Goal: Information Seeking & Learning: Find specific fact

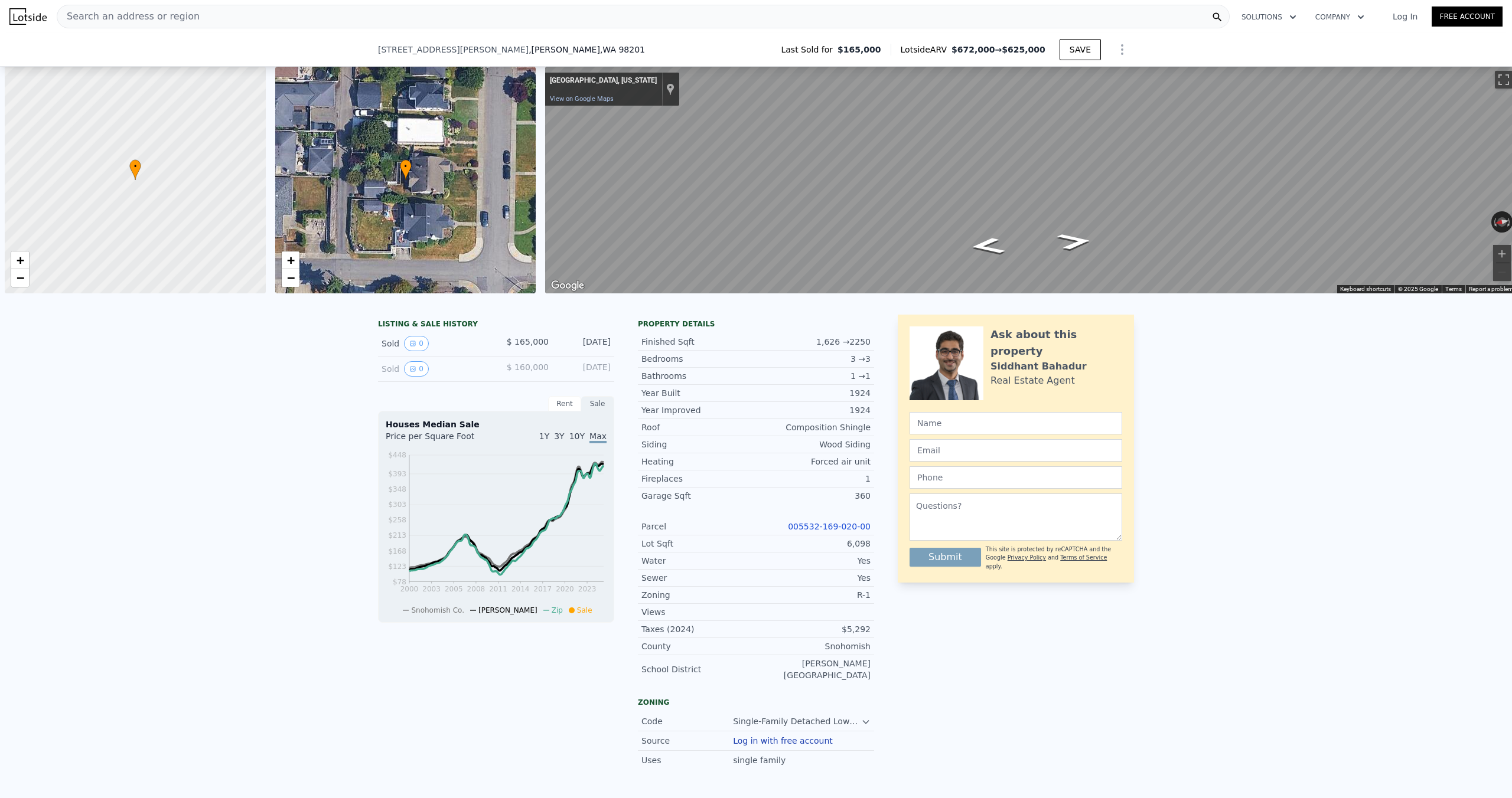
scroll to position [0, 5]
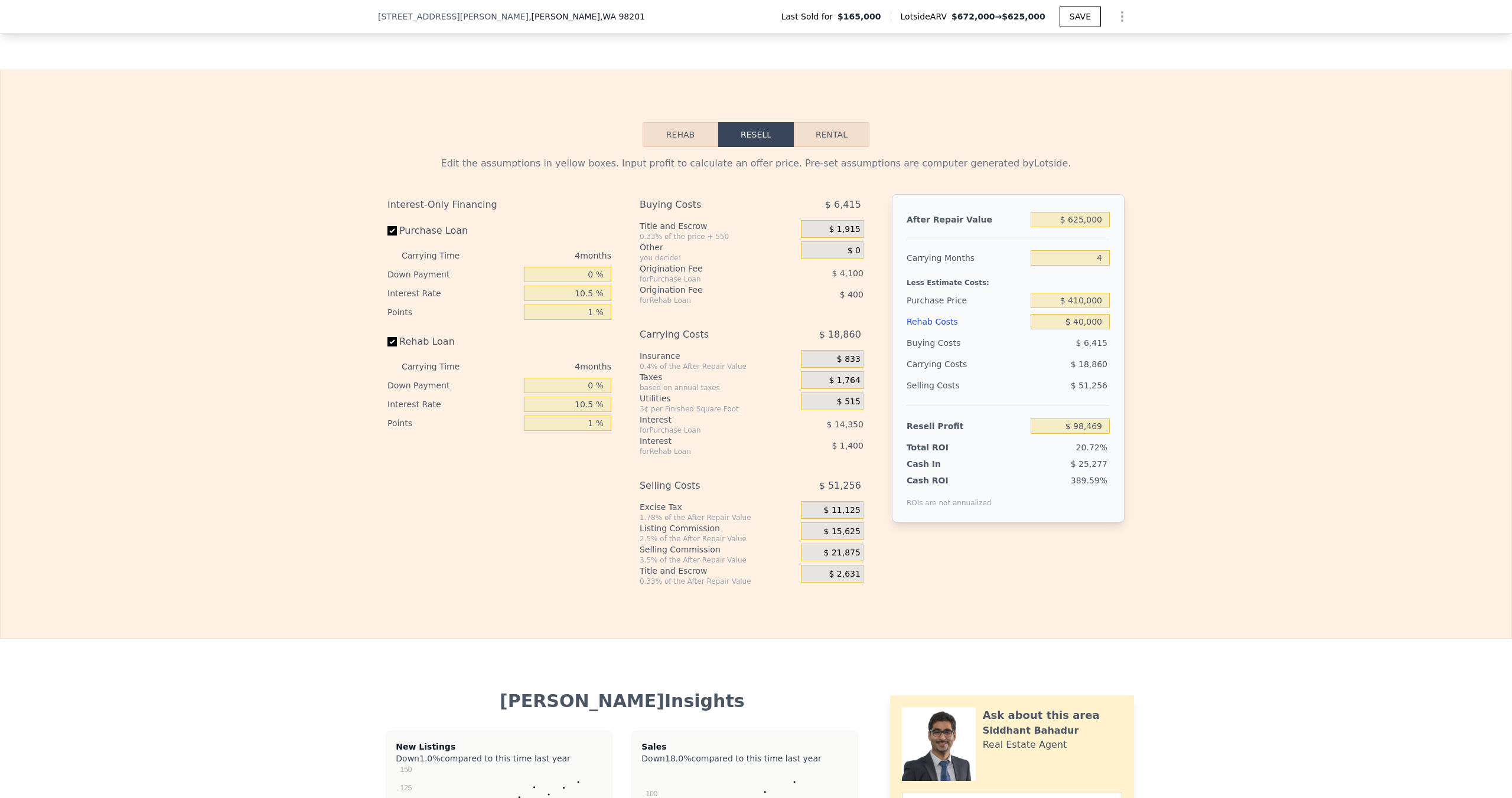
type input "4"
type input "1"
type input "1447"
type input "2100"
checkbox input "false"
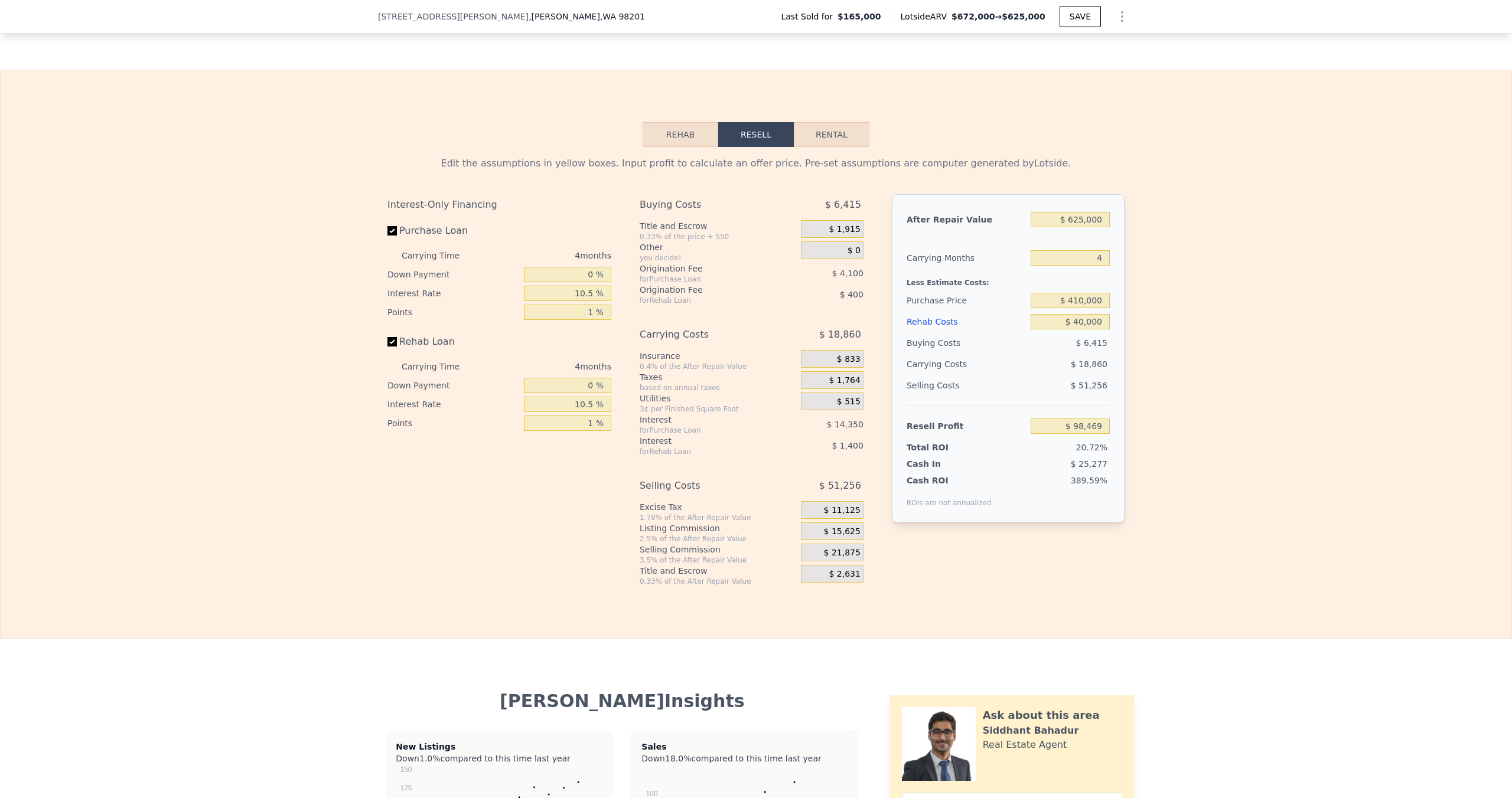
checkbox input "false"
type input "$ 672,000"
type input "6"
type input "$ 0"
type input "$ 442,888"
